Goal: Check status: Check status

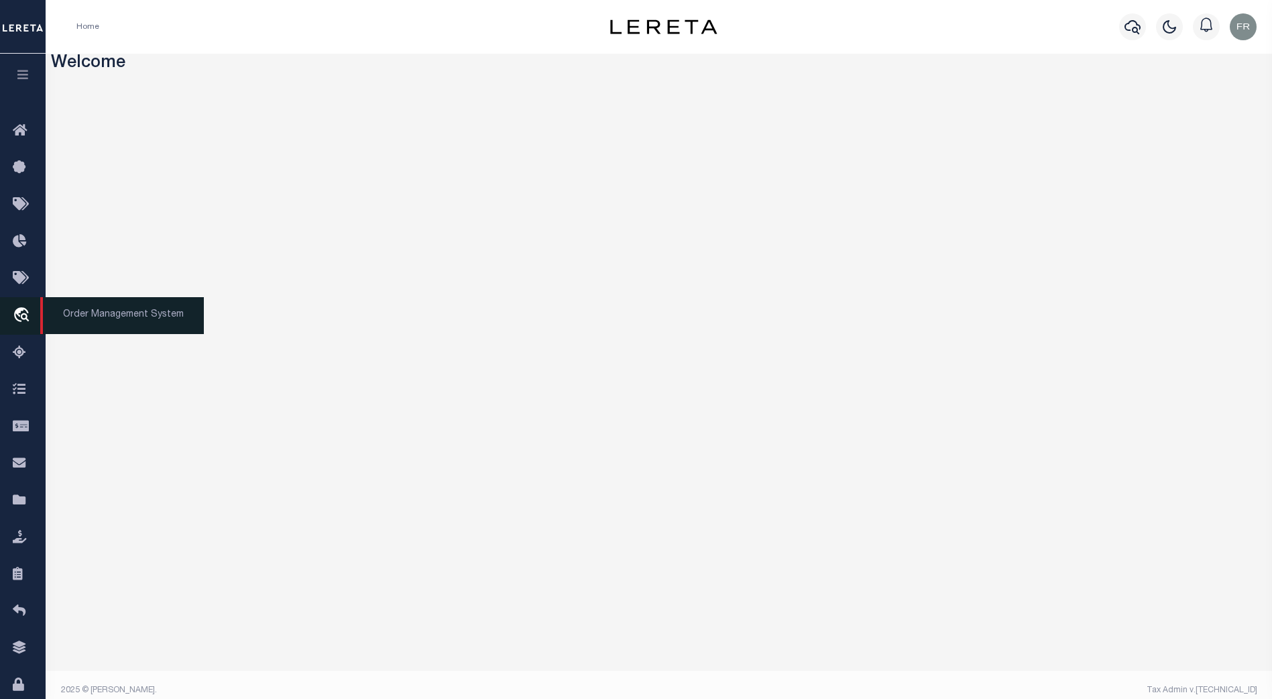
click at [30, 314] on icon "travel_explore" at bounding box center [23, 315] width 21 height 17
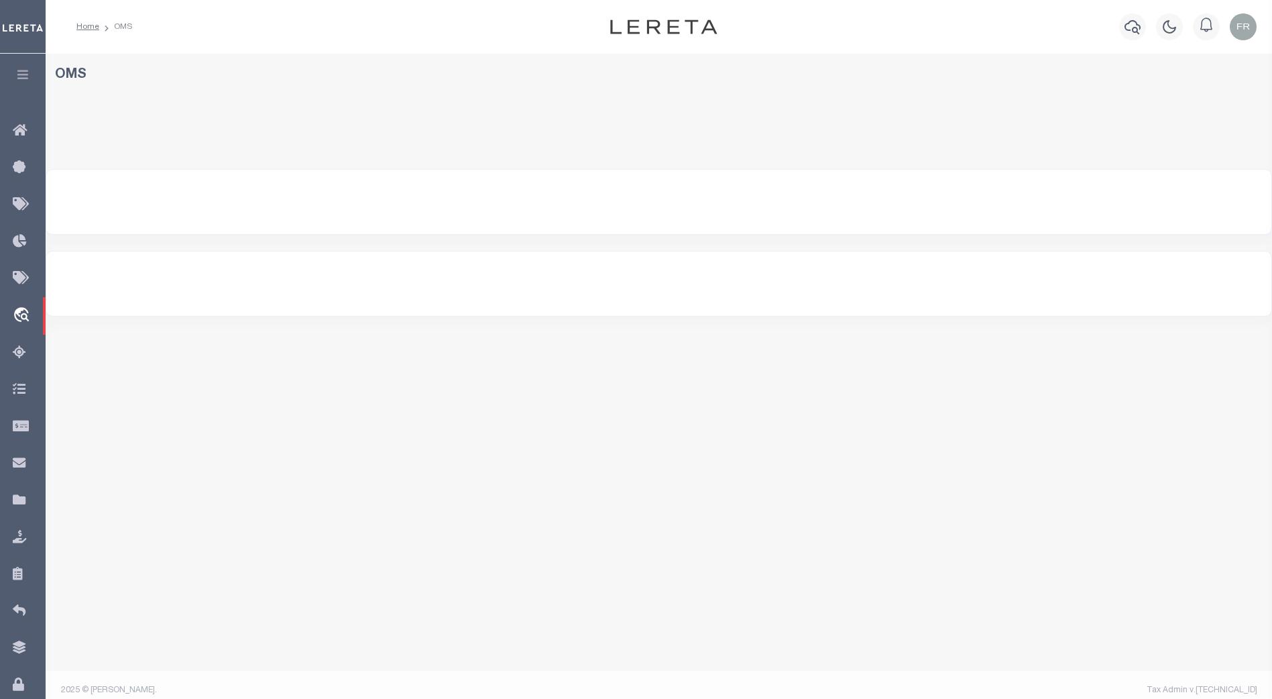
select select "200"
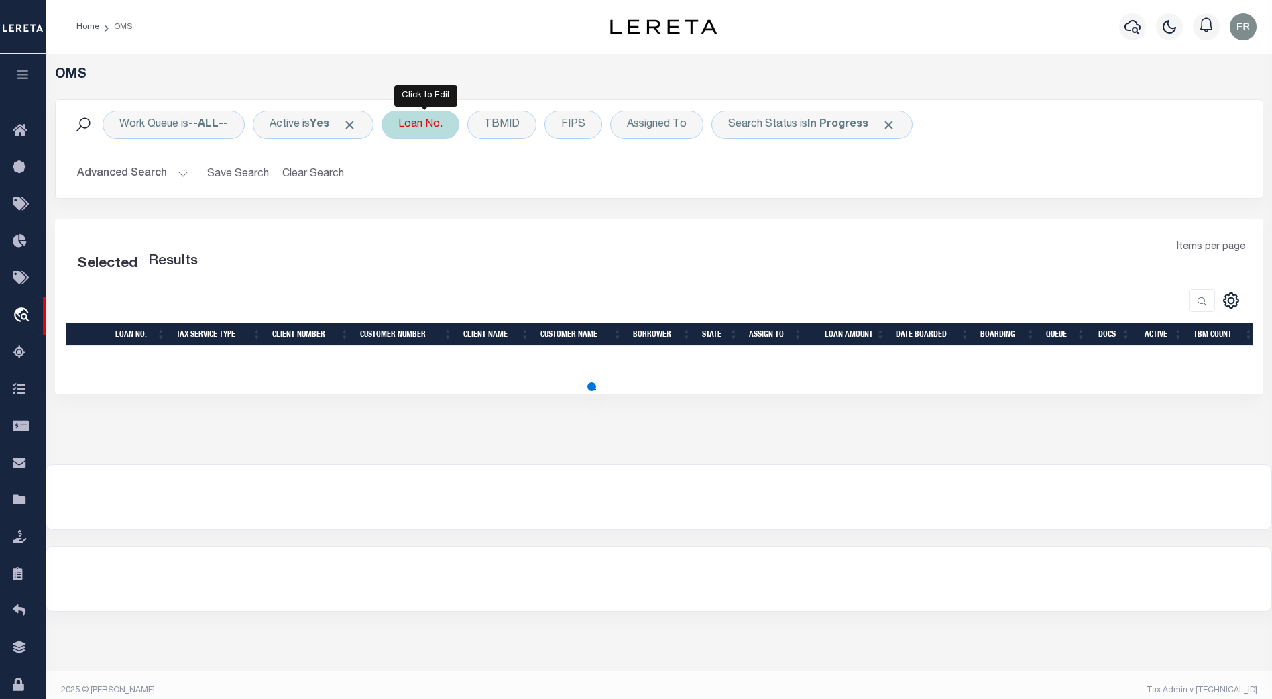
click at [432, 123] on div "Loan No." at bounding box center [420, 125] width 78 height 28
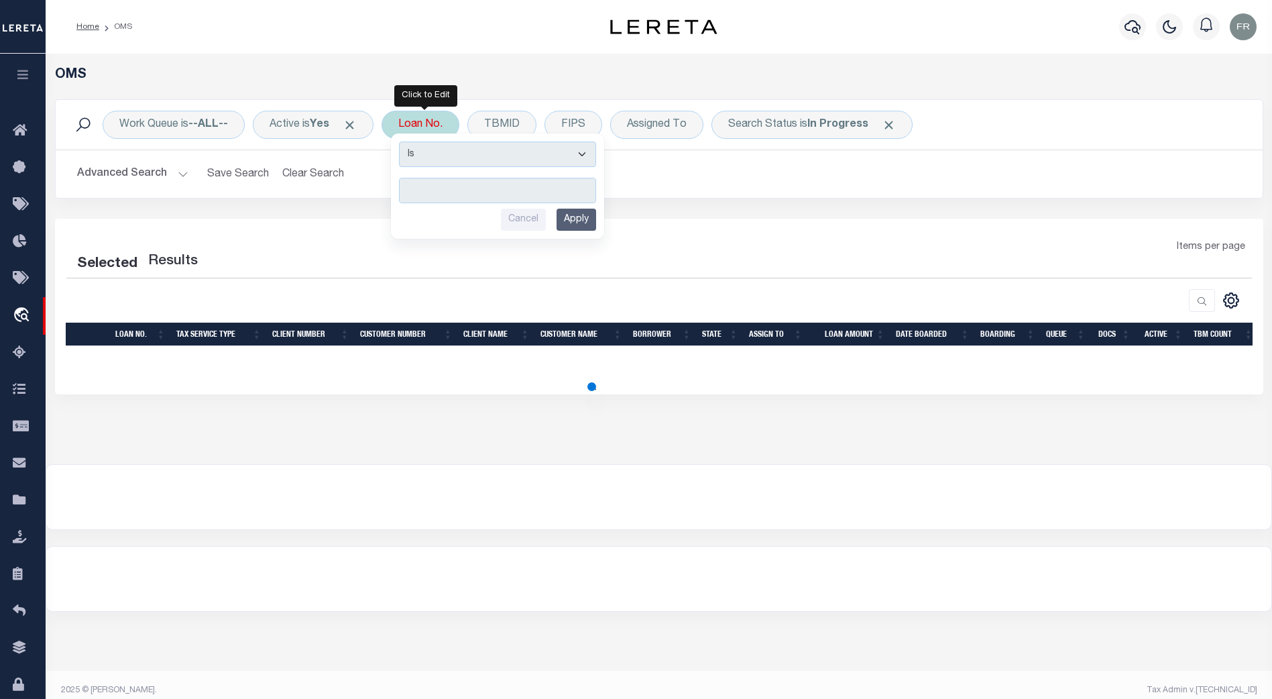
click at [448, 188] on input "text" at bounding box center [497, 190] width 197 height 25
select select "200"
